Goal: Register for event/course

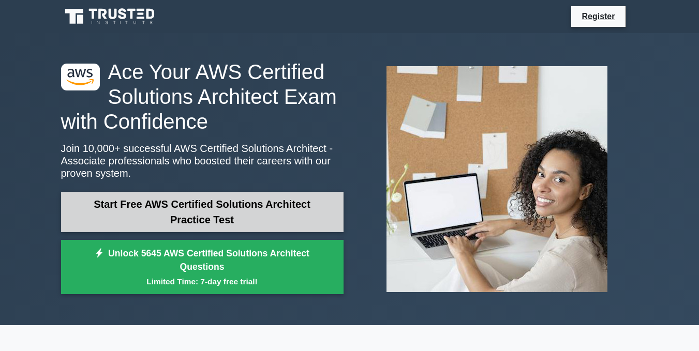
click at [185, 204] on link "Start Free AWS Certified Solutions Architect Practice Test" at bounding box center [202, 212] width 283 height 40
